Goal: Check status

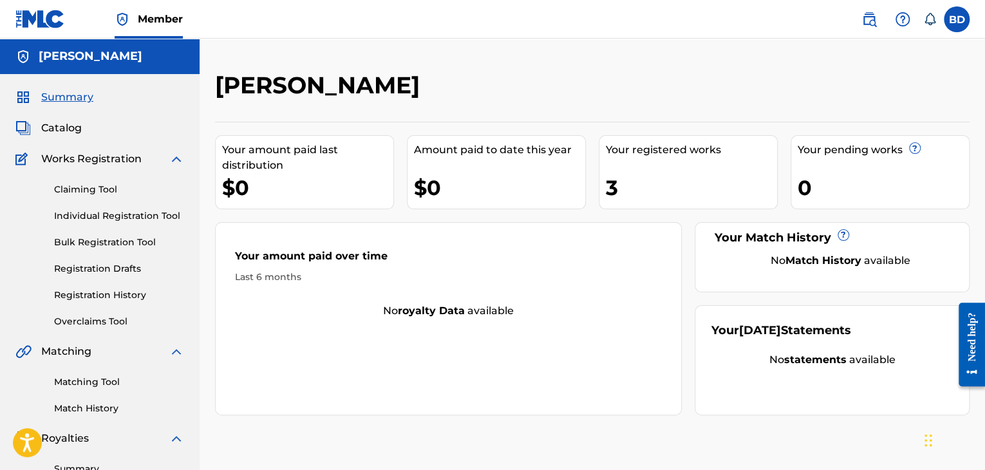
click at [144, 286] on div "Claiming Tool Individual Registration Tool Bulk Registration Tool Registration …" at bounding box center [99, 248] width 169 height 162
click at [136, 297] on link "Registration History" at bounding box center [119, 295] width 130 height 14
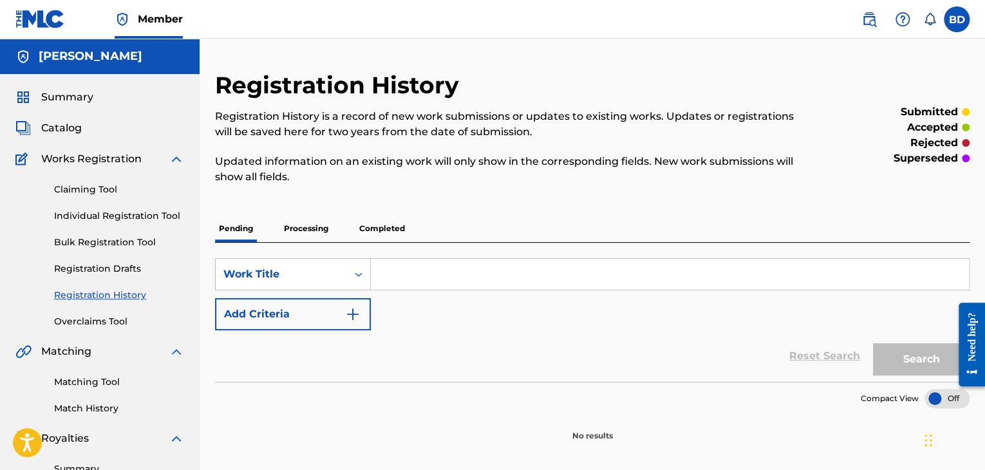
click at [311, 227] on p "Processing" at bounding box center [306, 228] width 52 height 27
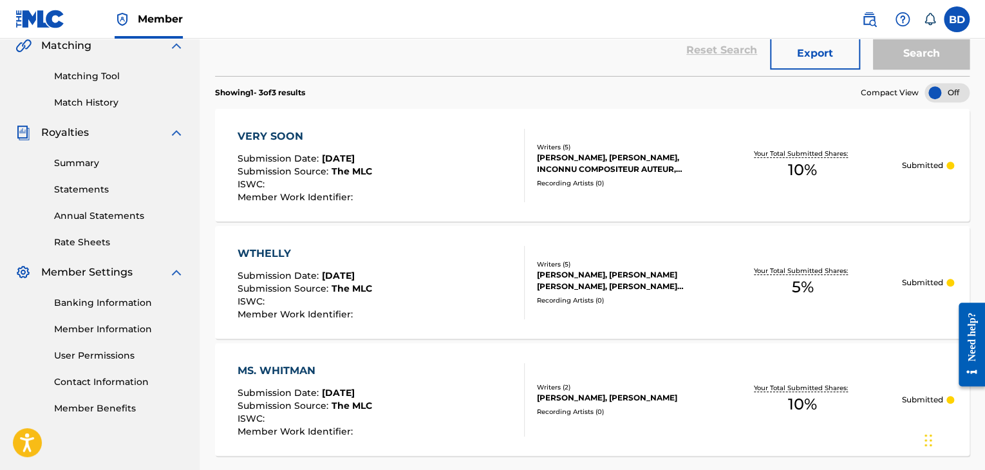
scroll to position [177, 0]
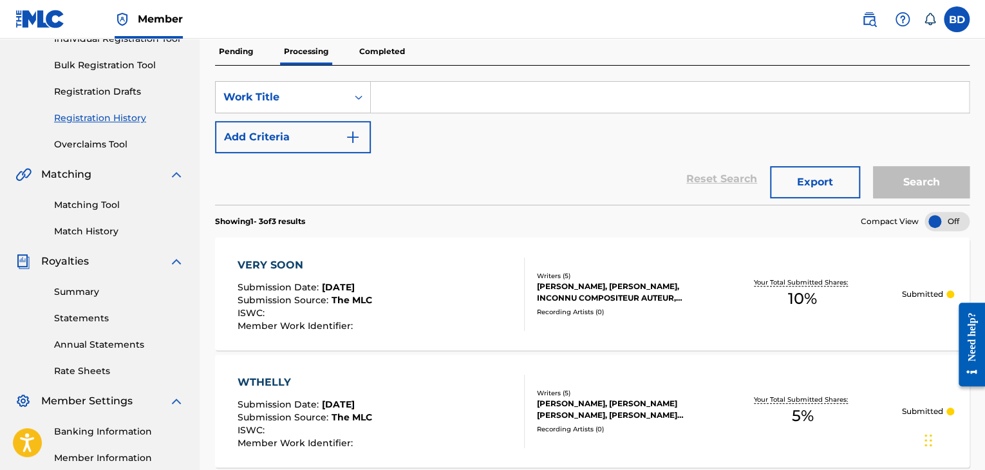
click at [385, 57] on p "Completed" at bounding box center [381, 51] width 53 height 27
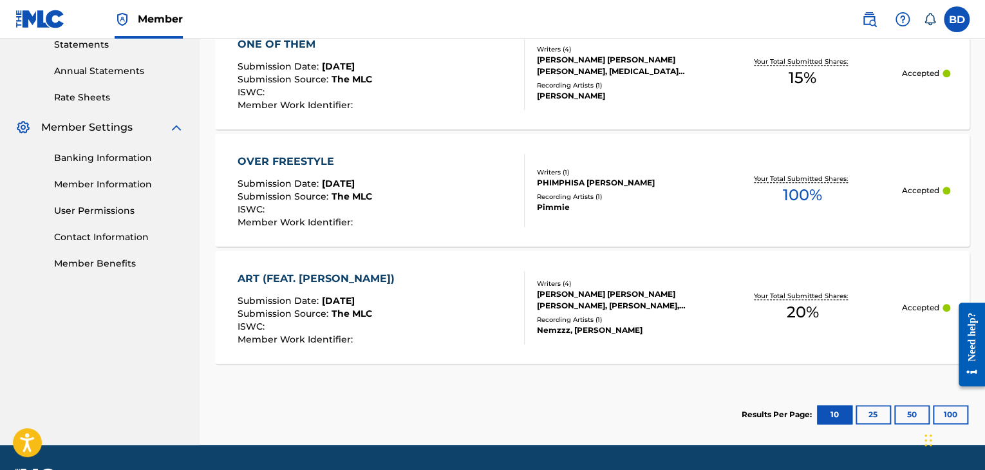
scroll to position [386, 0]
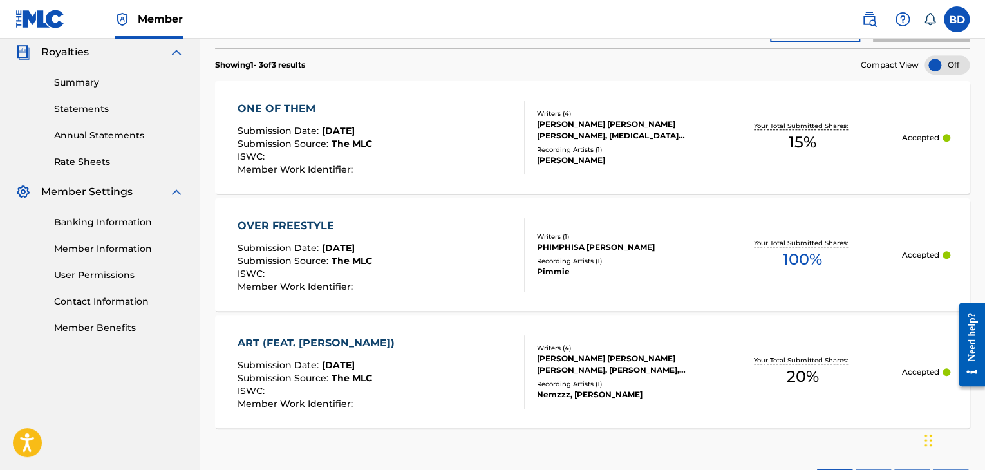
click at [391, 144] on div "ONE OF THEM Submission Date : [DATE] Submission Source : The MLC ISWC : Member …" at bounding box center [380, 137] width 286 height 73
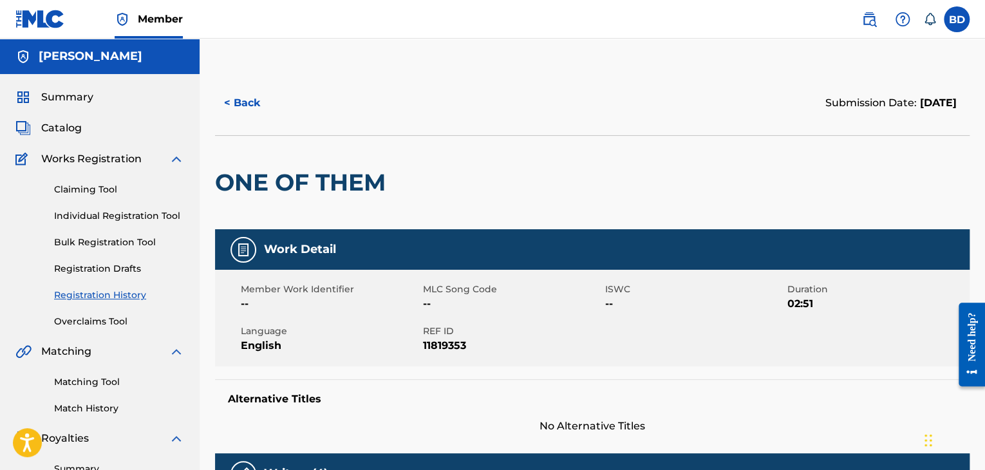
scroll to position [257, 0]
